Goal: Transaction & Acquisition: Purchase product/service

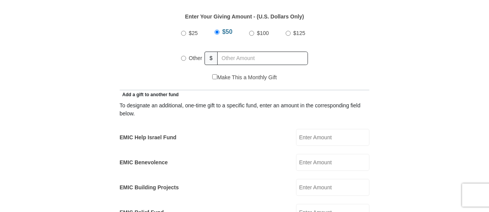
scroll to position [385, 0]
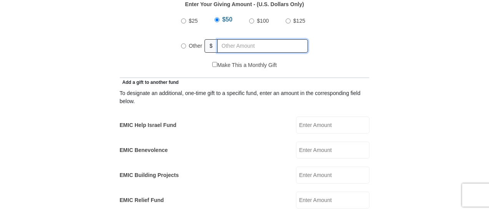
radio input "true"
click at [269, 39] on input "text" at bounding box center [264, 45] width 88 height 13
type input "100"
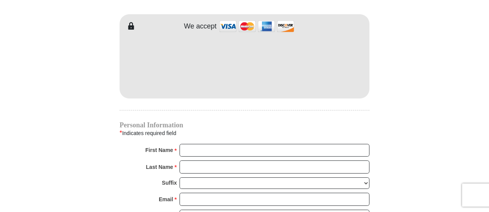
scroll to position [692, 0]
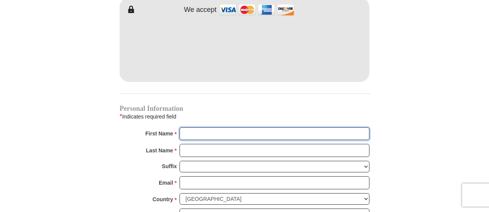
click at [206, 127] on input "First Name *" at bounding box center [275, 133] width 190 height 13
type input "Octavia"
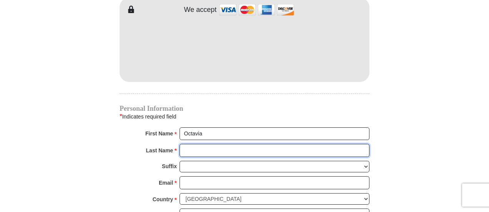
click at [216, 144] on input "Last Name *" at bounding box center [275, 150] width 190 height 13
type input "[PERSON_NAME]"
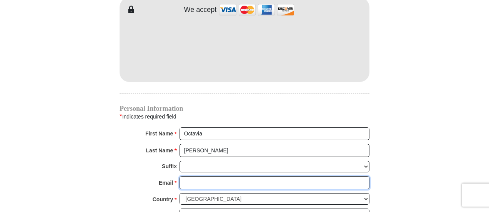
click at [204, 176] on input "Email *" at bounding box center [275, 182] width 190 height 13
type input "[PERSON_NAME][EMAIL_ADDRESS][DOMAIN_NAME]"
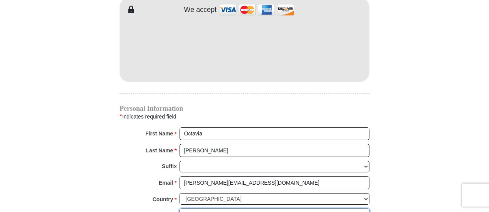
type input "[STREET_ADDRESS][PERSON_NAME]"
type input "[GEOGRAPHIC_DATA]"
select select "[GEOGRAPHIC_DATA]"
type input "76102"
type input "4694427992"
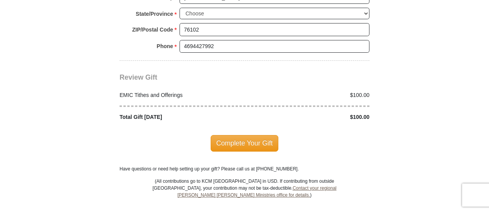
scroll to position [961, 0]
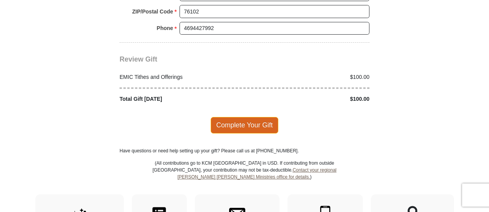
click at [245, 117] on span "Complete Your Gift" at bounding box center [245, 125] width 68 height 16
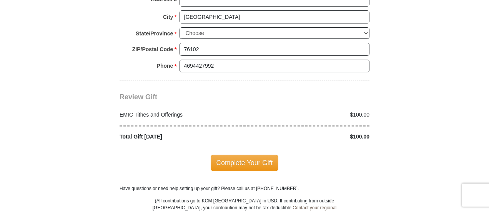
scroll to position [1049, 0]
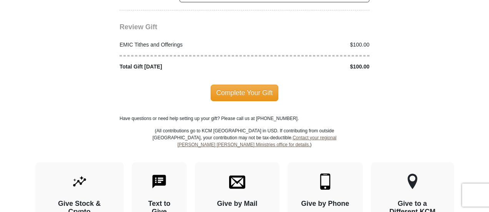
click at [259, 85] on span "Complete Your Gift" at bounding box center [245, 93] width 68 height 16
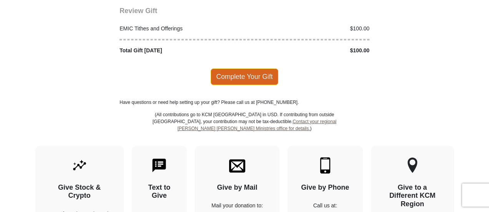
click at [236, 68] on span "Complete Your Gift" at bounding box center [245, 76] width 68 height 16
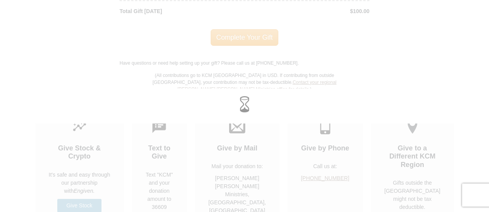
scroll to position [1010, 0]
